Goal: Check status: Check status

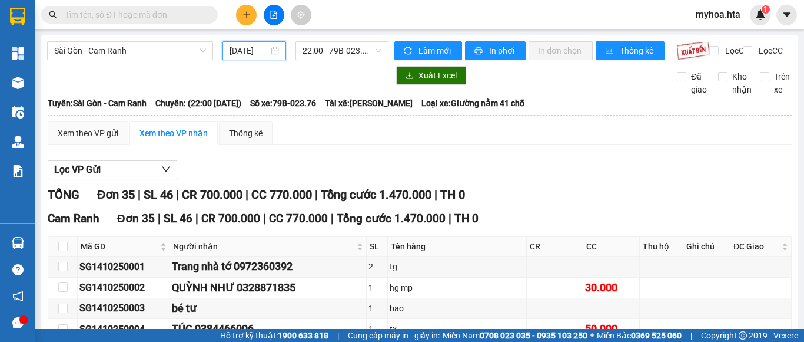
click at [257, 52] on input "[DATE]" at bounding box center [249, 50] width 39 height 13
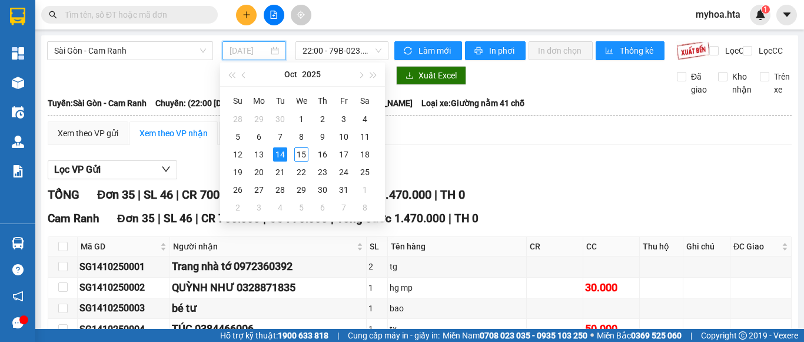
type input "[DATE]"
click at [275, 151] on div "14" at bounding box center [280, 154] width 14 height 14
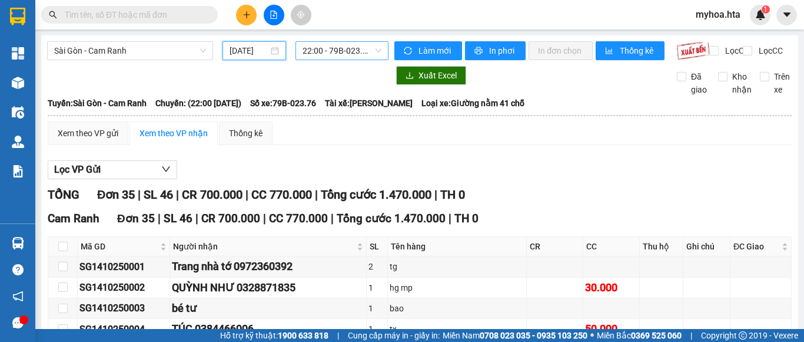
click at [316, 51] on span "22:00 - 79B-023.76" at bounding box center [342, 51] width 79 height 18
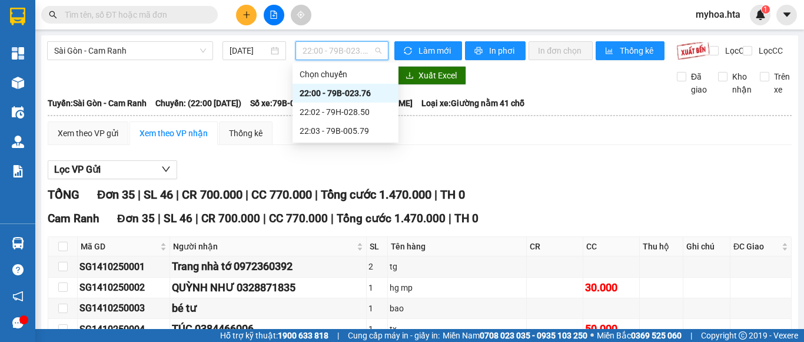
click at [339, 91] on div "22:00 - 79B-023.76" at bounding box center [346, 93] width 92 height 13
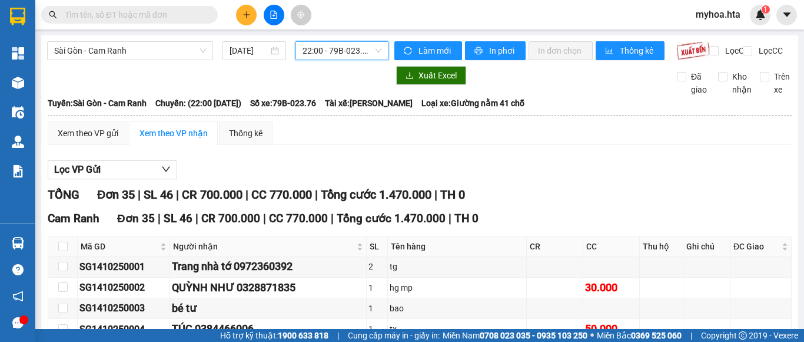
click at [342, 53] on span "22:00 - 79B-023.76" at bounding box center [342, 51] width 79 height 18
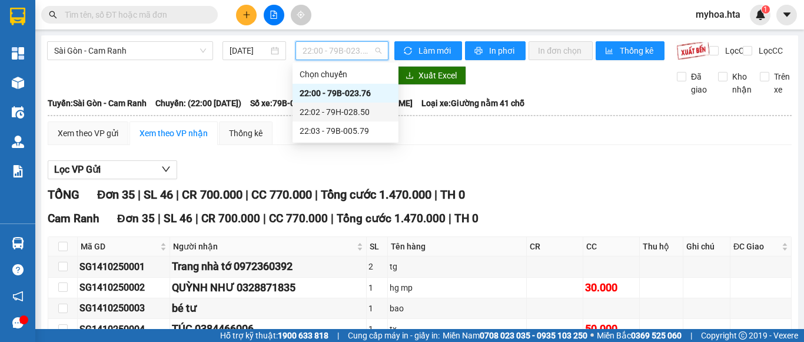
click at [343, 112] on div "22:02 - 79H-028.50" at bounding box center [346, 111] width 92 height 13
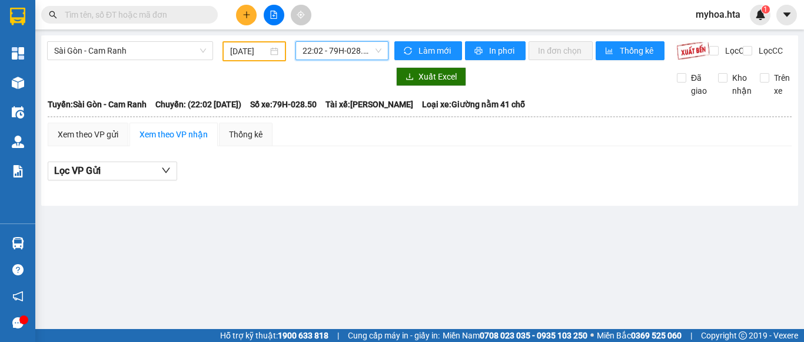
click at [352, 49] on span "22:02 - 79H-028.50" at bounding box center [342, 51] width 79 height 18
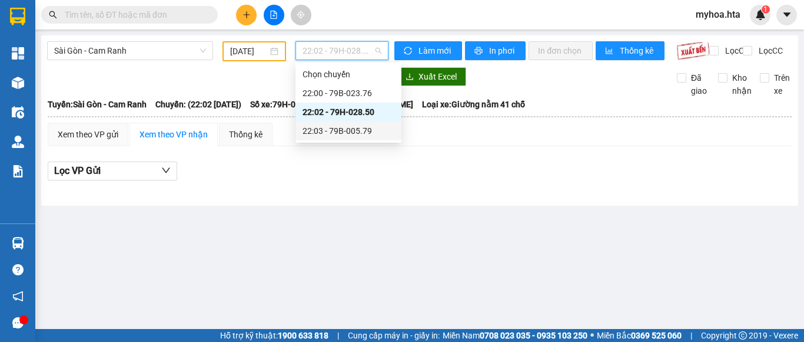
click at [349, 131] on div "22:03 - 79B-005.79" at bounding box center [349, 130] width 92 height 13
